Goal: Task Accomplishment & Management: Manage account settings

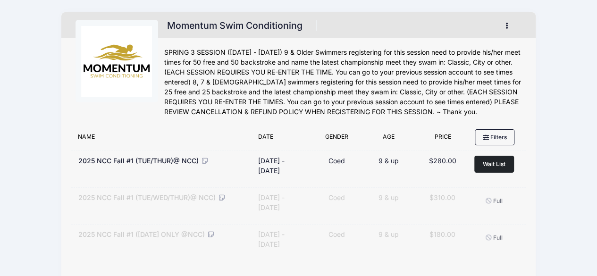
click at [506, 26] on icon "button" at bounding box center [510, 26] width 8 height 0
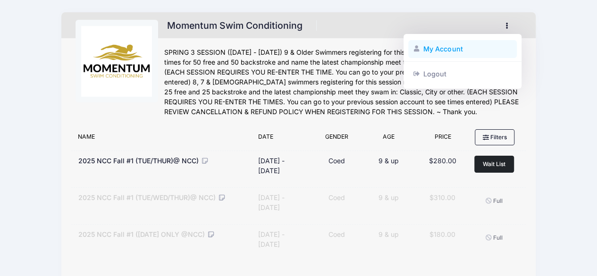
click at [444, 46] on link "My Account" at bounding box center [462, 49] width 109 height 18
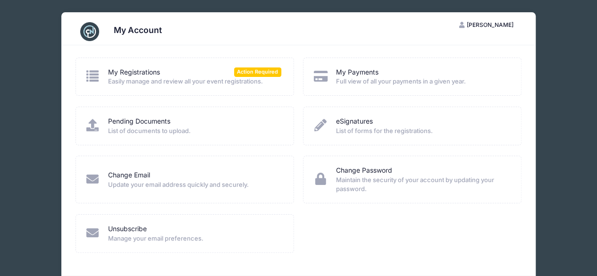
click at [223, 80] on span "Easily manage and review all your event registrations." at bounding box center [194, 81] width 173 height 9
click at [129, 70] on link "My Registrations" at bounding box center [134, 72] width 52 height 10
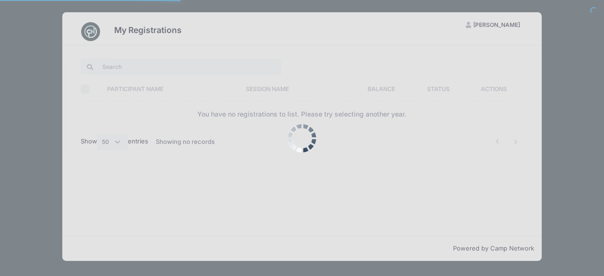
select select "50"
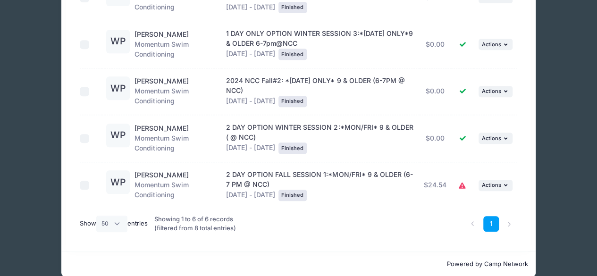
scroll to position [201, 0]
click at [464, 186] on icon at bounding box center [463, 186] width 8 height 0
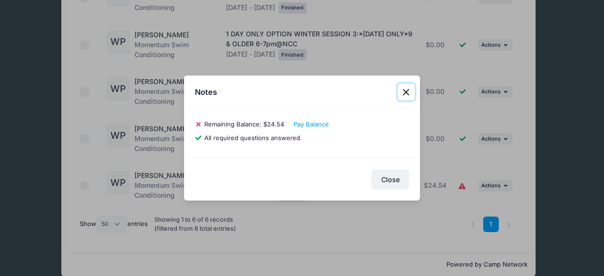
click at [406, 93] on button "Close" at bounding box center [406, 92] width 17 height 17
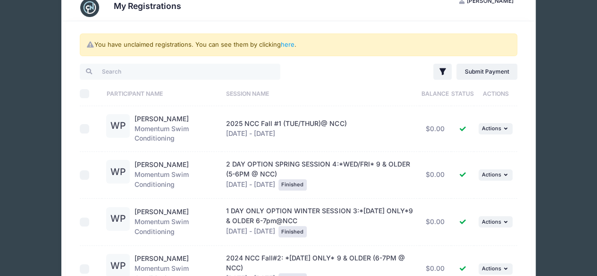
scroll to position [27, 0]
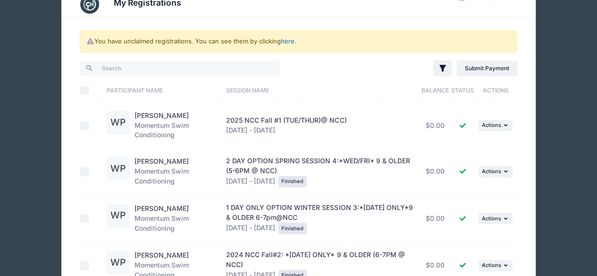
click at [289, 42] on link "here" at bounding box center [288, 41] width 14 height 8
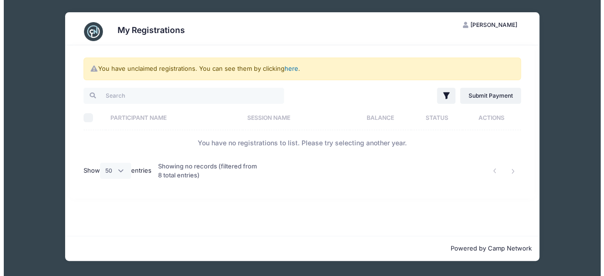
scroll to position [0, 0]
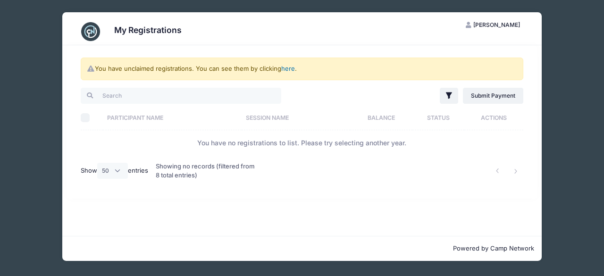
click at [287, 68] on link "here" at bounding box center [288, 69] width 14 height 8
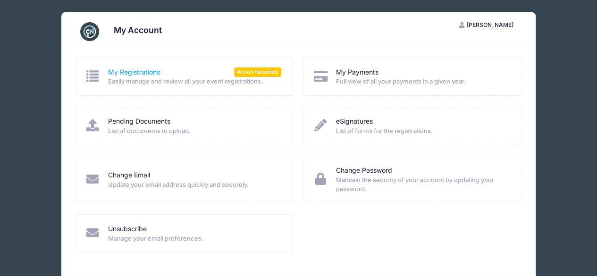
click at [123, 74] on link "My Registrations" at bounding box center [134, 72] width 52 height 10
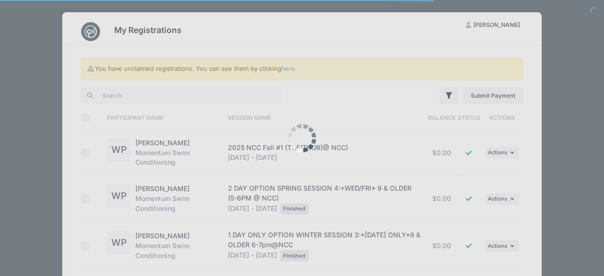
select select "50"
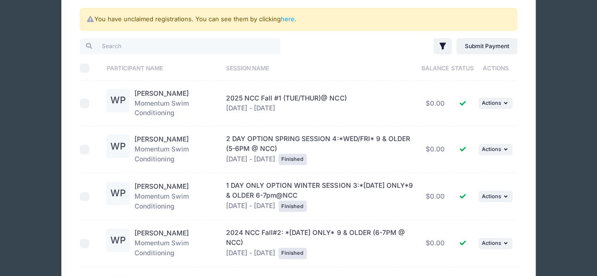
scroll to position [50, 0]
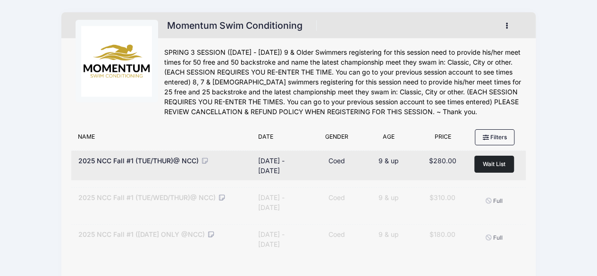
click at [164, 161] on span "2025 NCC Fall #1 (TUE/THUR)@ NCC)" at bounding box center [138, 161] width 120 height 8
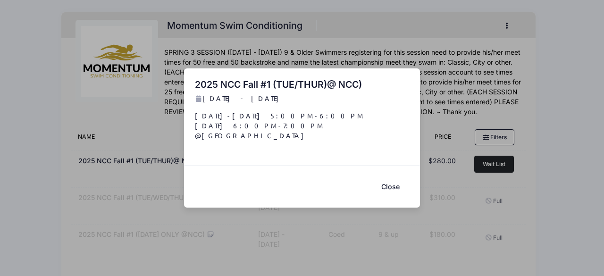
click at [372, 167] on div "Close" at bounding box center [302, 186] width 236 height 42
click at [381, 185] on button "Close" at bounding box center [390, 187] width 38 height 20
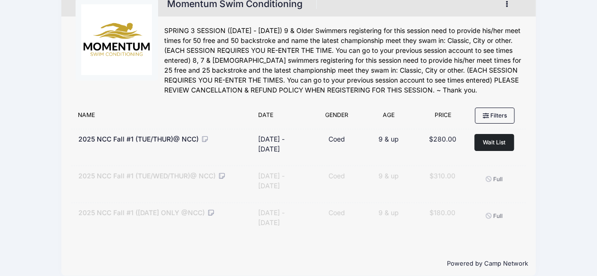
scroll to position [32, 0]
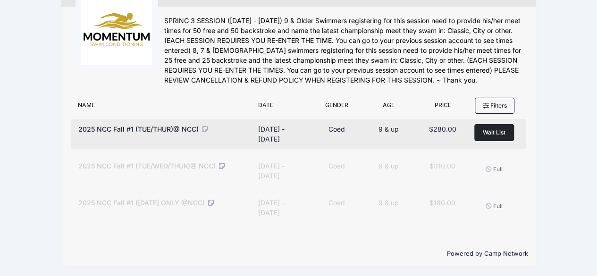
click at [172, 129] on span "2025 NCC Fall #1 (TUE/THUR)@ NCC)" at bounding box center [138, 129] width 120 height 8
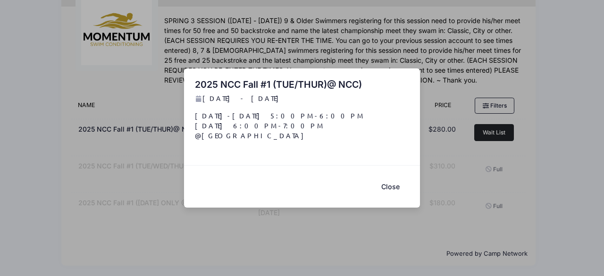
click at [401, 182] on button "Close" at bounding box center [390, 187] width 38 height 20
